Goal: Navigation & Orientation: Find specific page/section

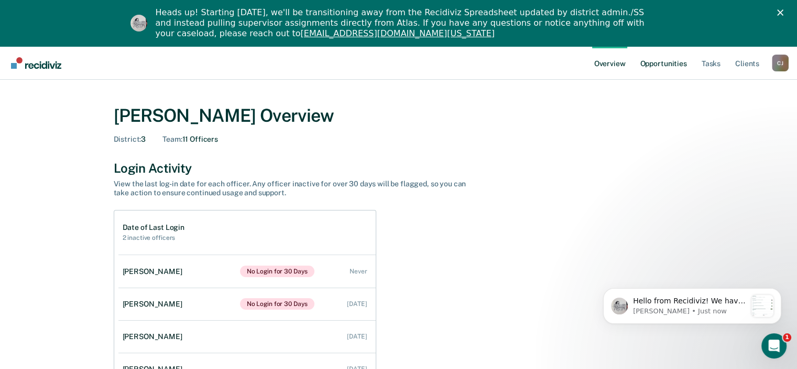
click at [676, 64] on link "Opportunities" at bounding box center [663, 63] width 51 height 34
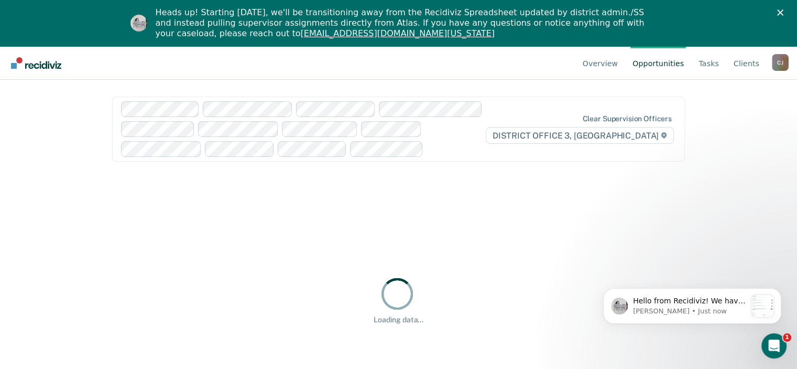
click at [783, 63] on div "[PERSON_NAME]" at bounding box center [780, 62] width 17 height 17
click at [733, 128] on link "Go to Operations" at bounding box center [739, 128] width 68 height 9
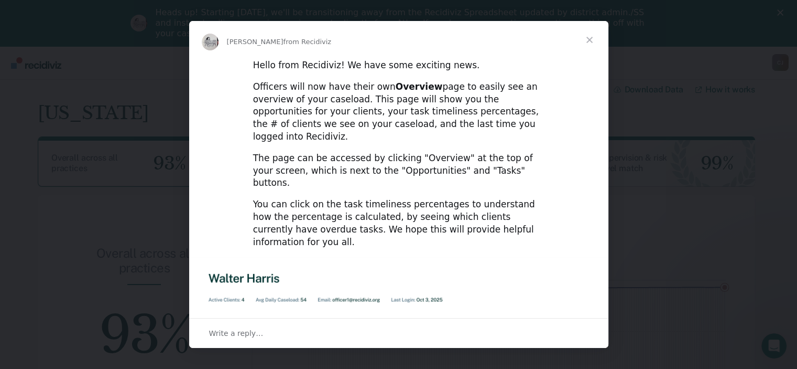
click at [589, 36] on span "Close" at bounding box center [590, 40] width 38 height 38
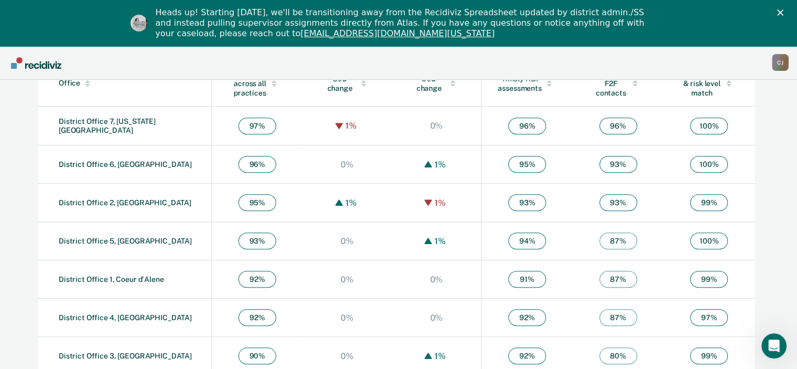
scroll to position [417, 0]
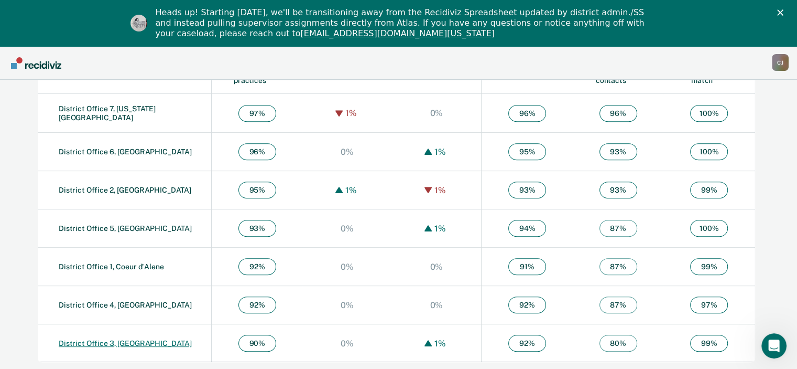
click at [111, 343] on link "District Office 3, [GEOGRAPHIC_DATA]" at bounding box center [125, 343] width 133 height 8
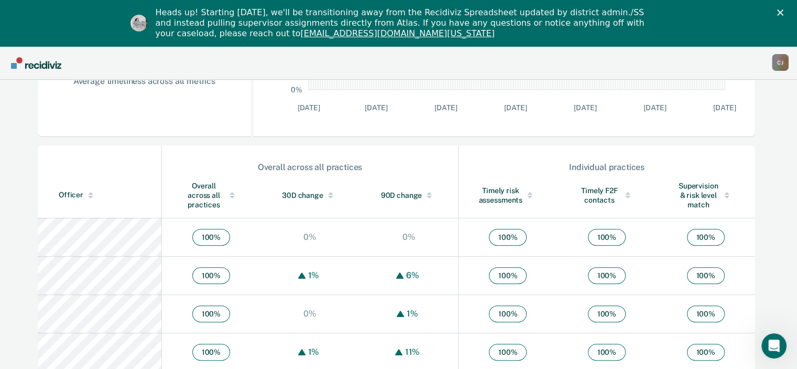
scroll to position [289, 0]
